Goal: Check status: Check status

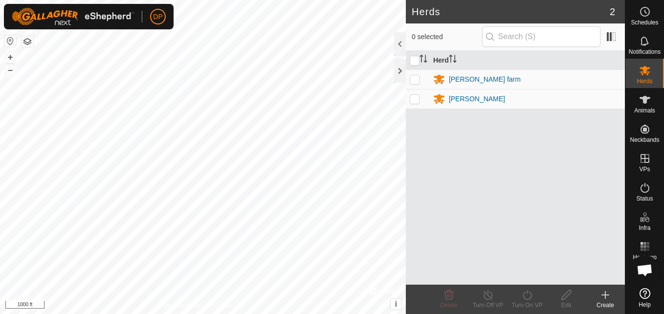
scroll to position [1308, 0]
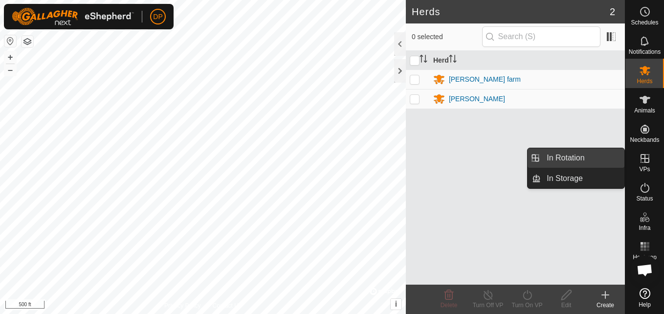
click at [595, 157] on link "In Rotation" at bounding box center [582, 158] width 84 height 20
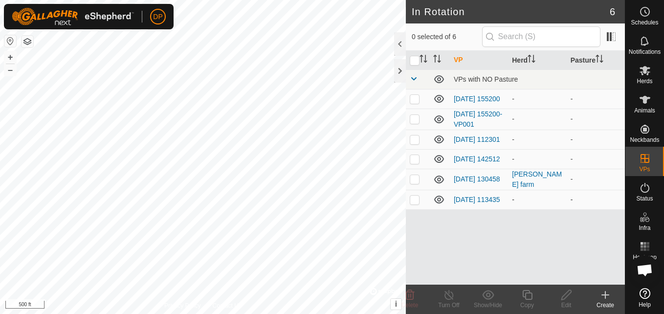
click at [437, 202] on icon at bounding box center [439, 200] width 12 height 12
click at [440, 163] on icon at bounding box center [439, 159] width 10 height 8
click at [440, 140] on icon at bounding box center [439, 139] width 12 height 12
click at [437, 117] on icon at bounding box center [439, 119] width 12 height 12
click at [438, 99] on icon at bounding box center [439, 99] width 12 height 12
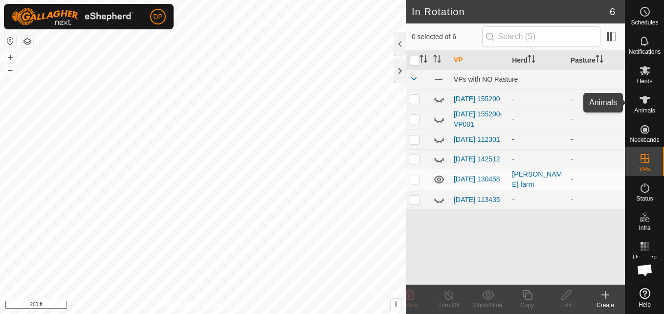
click at [644, 91] on div "Animals" at bounding box center [644, 102] width 39 height 29
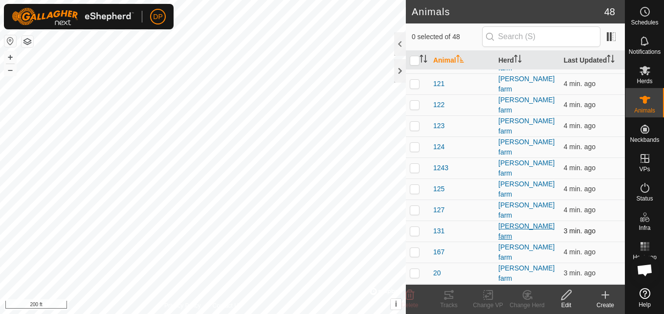
scroll to position [244, 0]
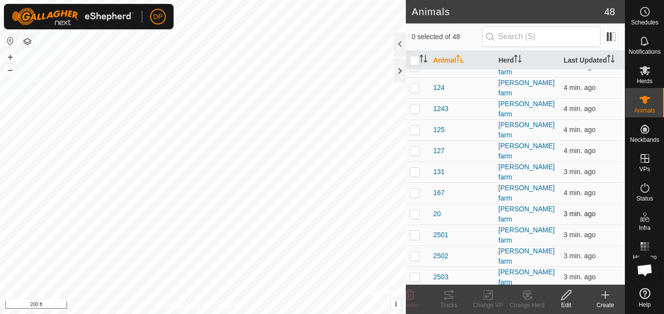
click at [413, 210] on p-checkbox at bounding box center [414, 214] width 10 height 8
click at [445, 294] on icon at bounding box center [448, 295] width 9 height 8
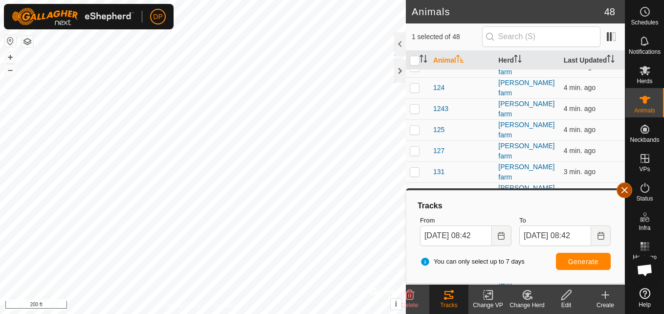
click at [621, 186] on button "button" at bounding box center [624, 190] width 16 height 16
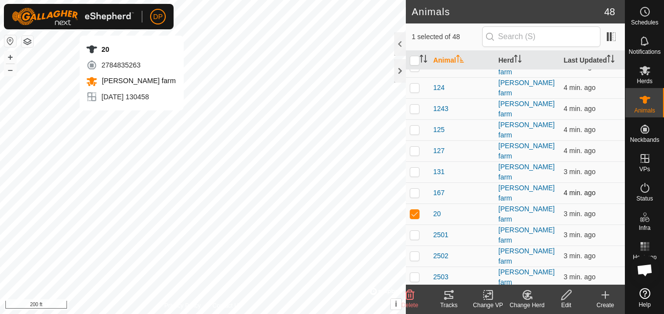
checkbox input "false"
